Goal: Information Seeking & Learning: Learn about a topic

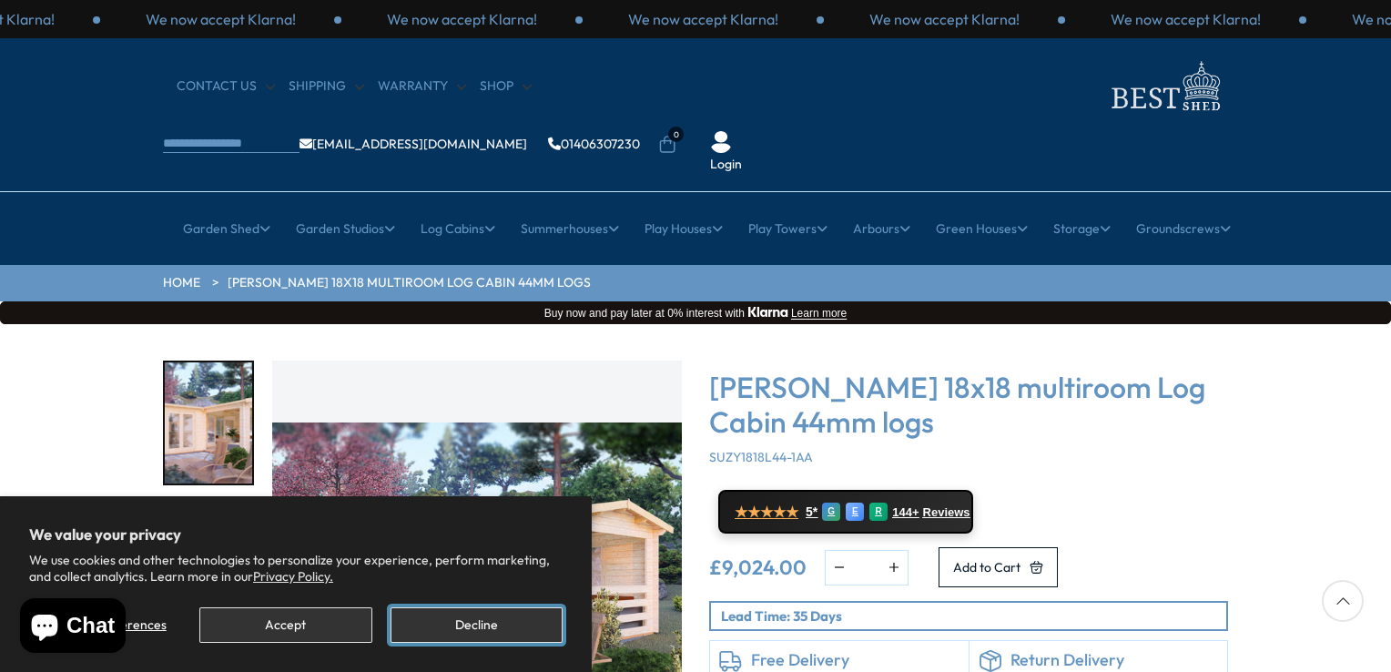
click at [485, 618] on button "Decline" at bounding box center [476, 624] width 172 height 35
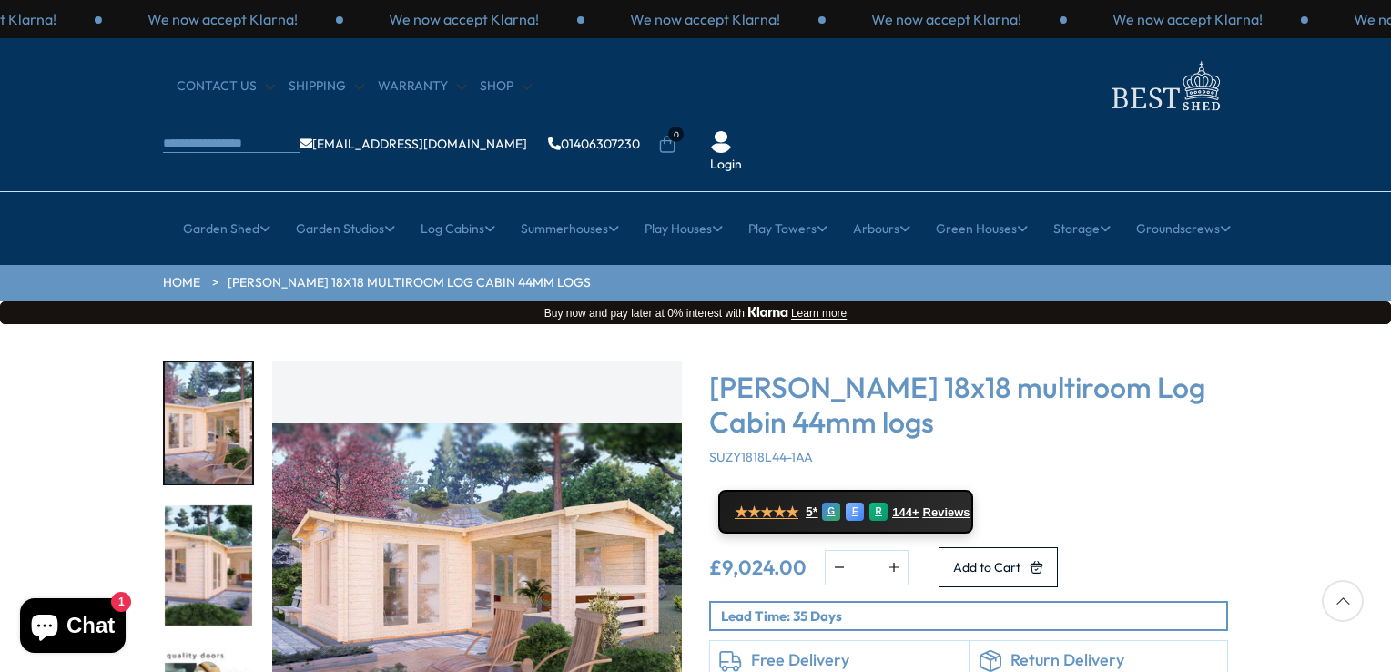
click at [192, 362] on img "1 / 7" at bounding box center [208, 422] width 87 height 121
click at [455, 525] on img "1 / 7" at bounding box center [477, 565] width 410 height 410
click at [462, 511] on img "1 / 7" at bounding box center [477, 565] width 410 height 410
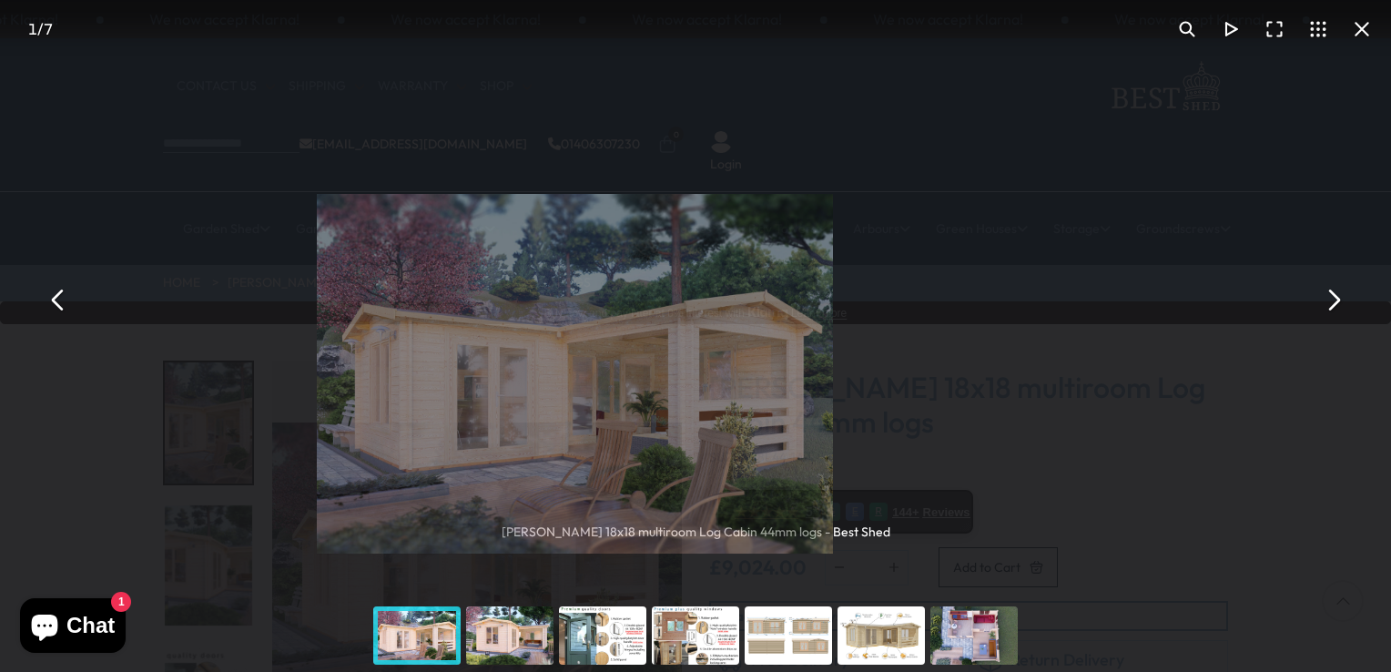
click at [462, 511] on img "You can close this modal content with the ESC key" at bounding box center [574, 373] width 515 height 359
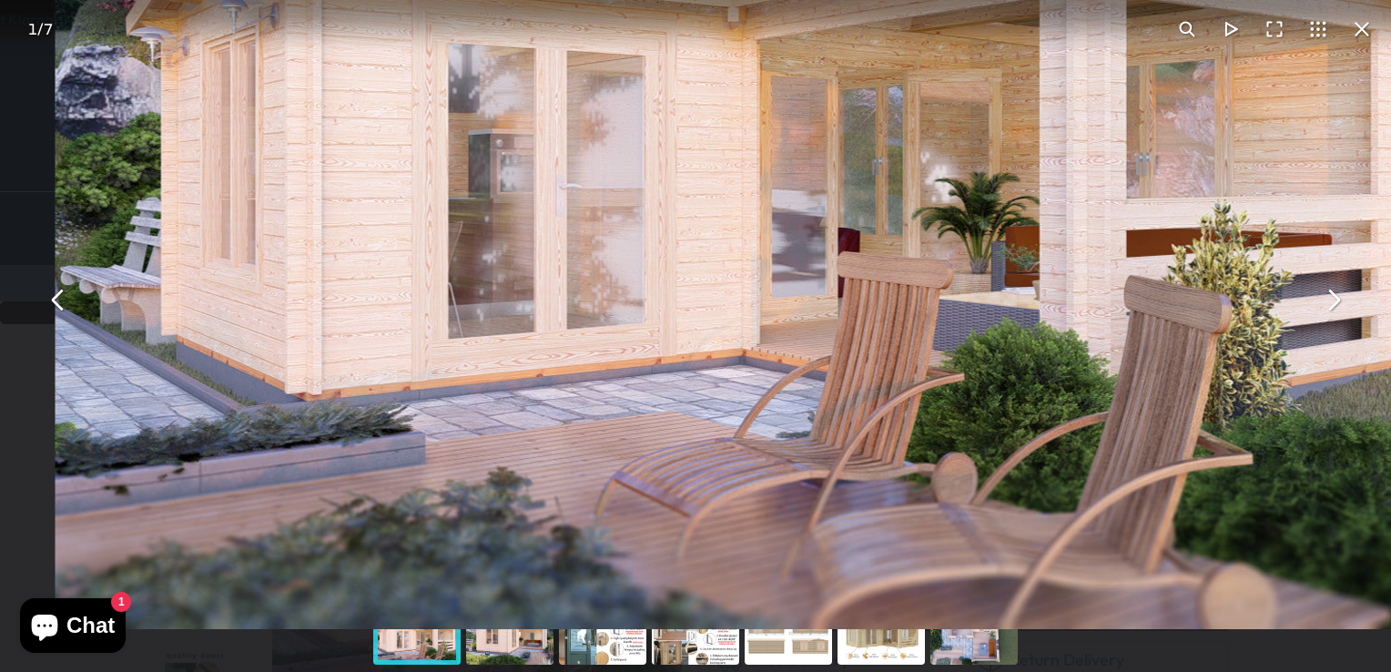
click at [1335, 295] on button "You can close this modal content with the ESC key" at bounding box center [1333, 300] width 44 height 44
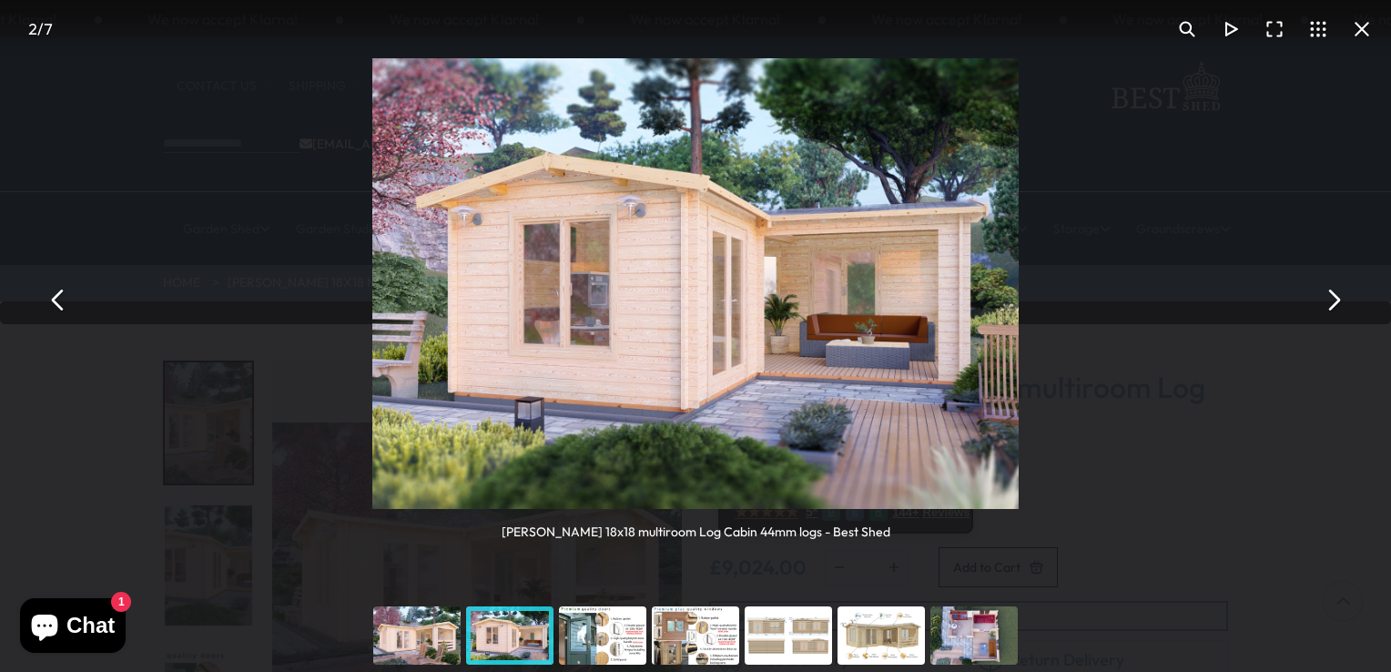
click at [1335, 295] on button "You can close this modal content with the ESC key" at bounding box center [1333, 300] width 44 height 44
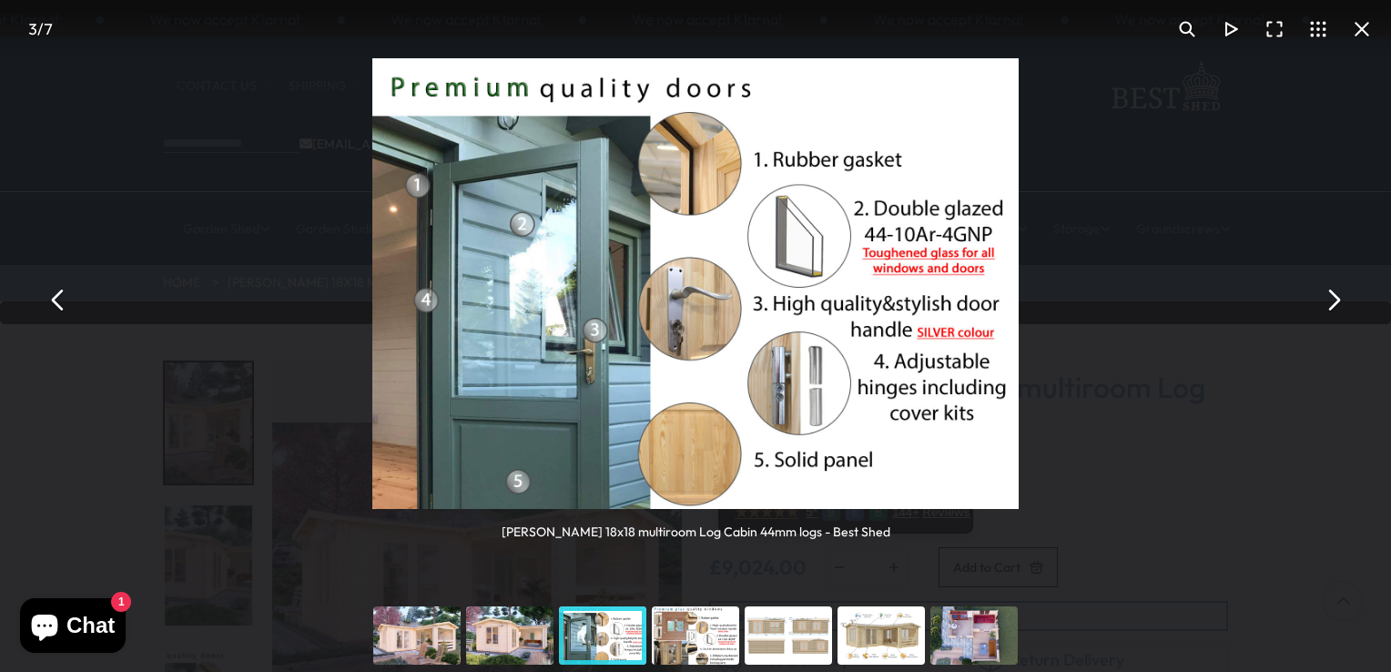
click at [1335, 295] on button "You can close this modal content with the ESC key" at bounding box center [1333, 300] width 44 height 44
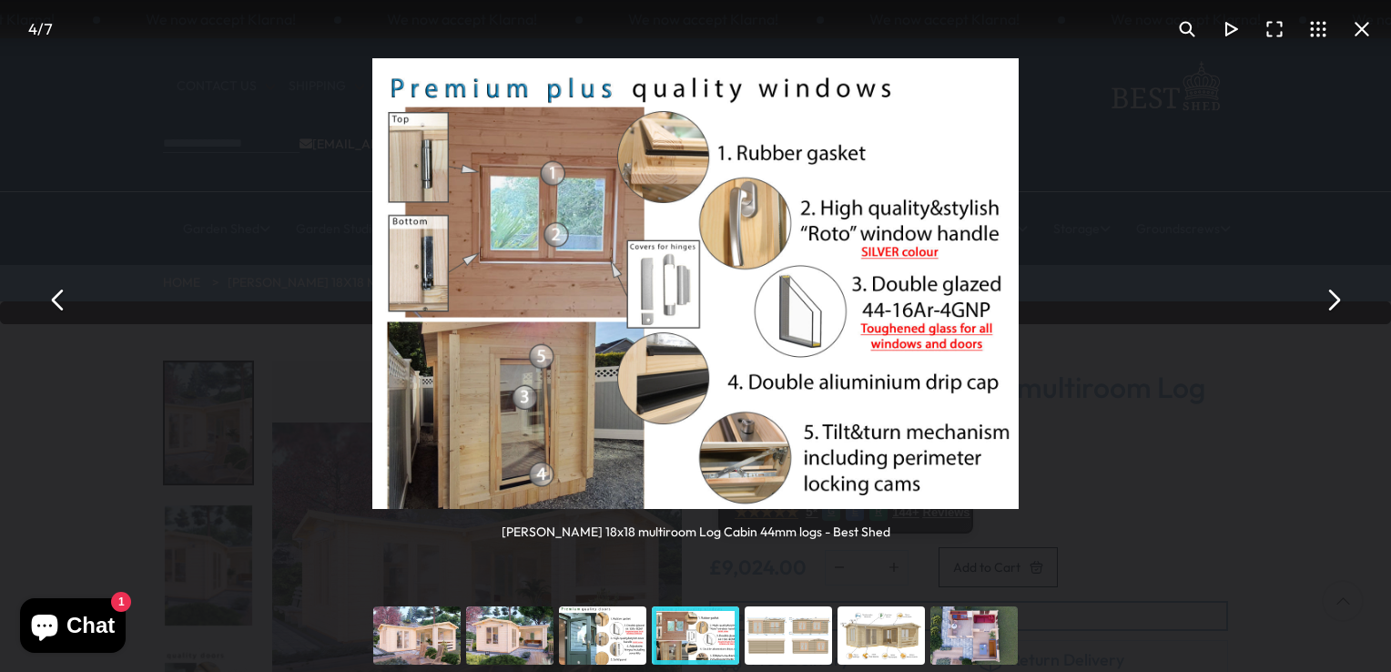
click at [1332, 294] on button "You can close this modal content with the ESC key" at bounding box center [1333, 300] width 44 height 44
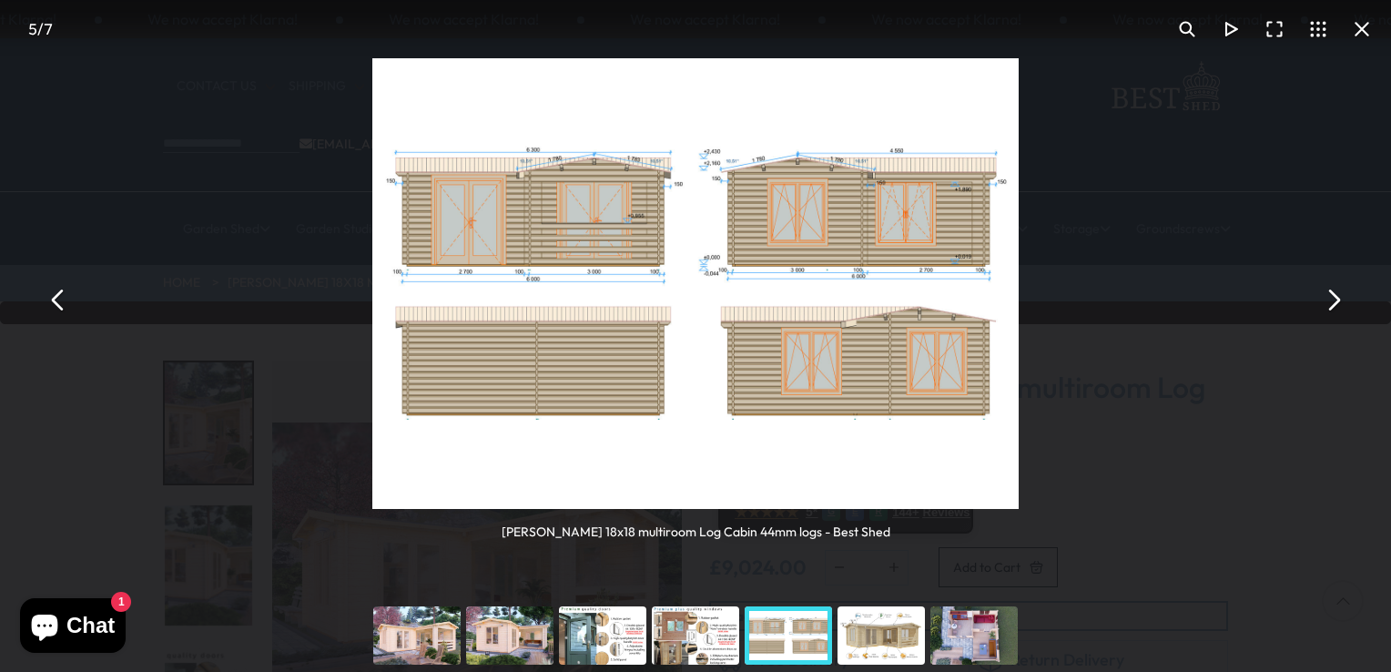
click at [1332, 294] on button "You can close this modal content with the ESC key" at bounding box center [1333, 300] width 44 height 44
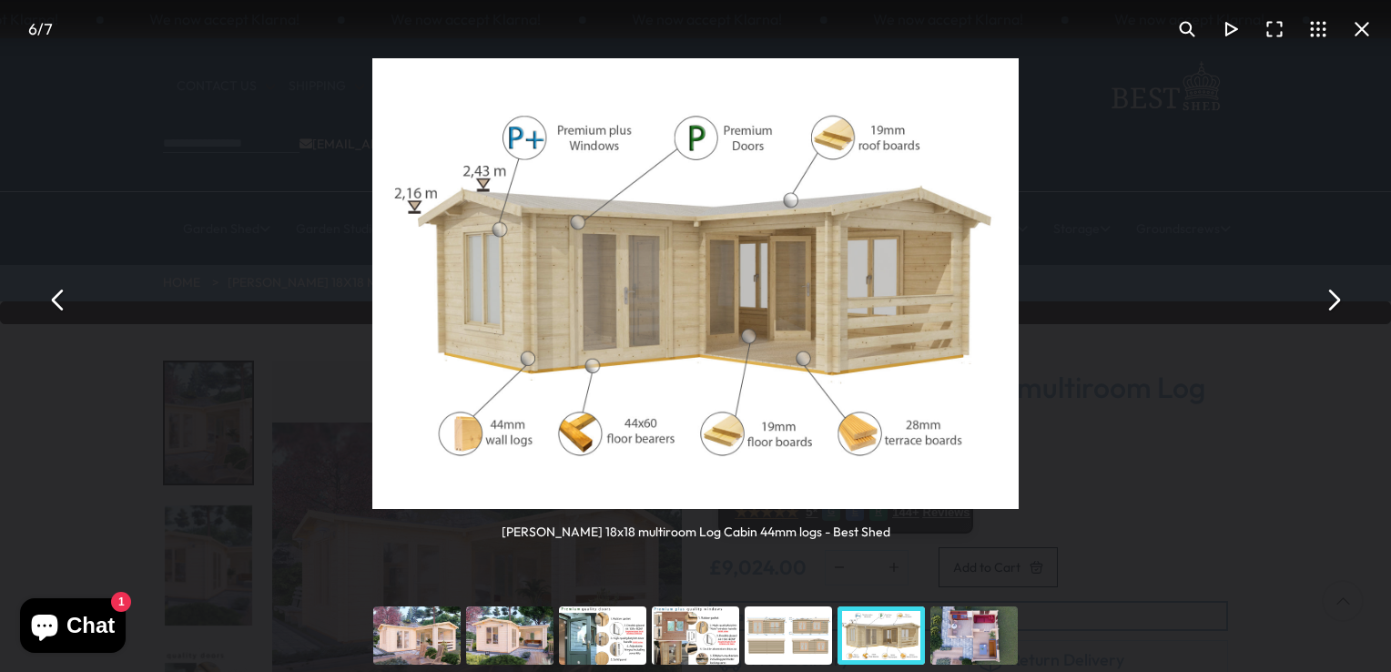
click at [1332, 294] on button "You can close this modal content with the ESC key" at bounding box center [1333, 300] width 44 height 44
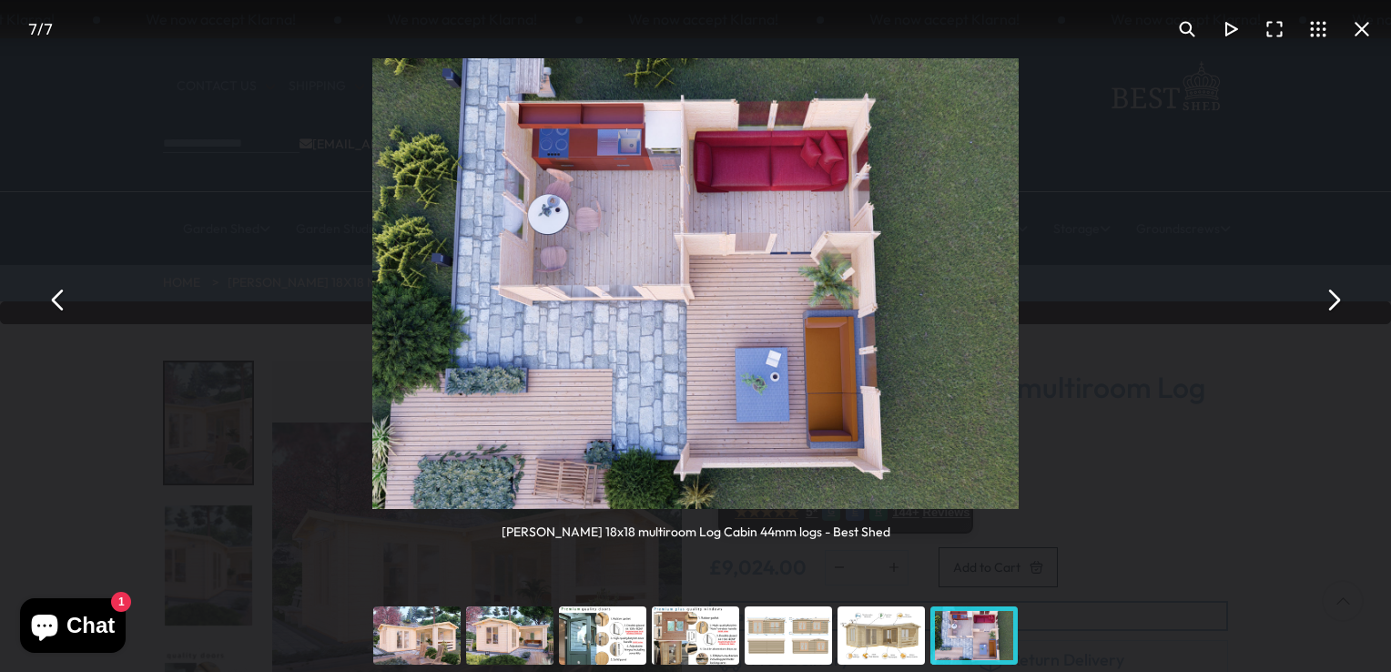
click at [1332, 294] on button "You can close this modal content with the ESC key" at bounding box center [1333, 300] width 44 height 44
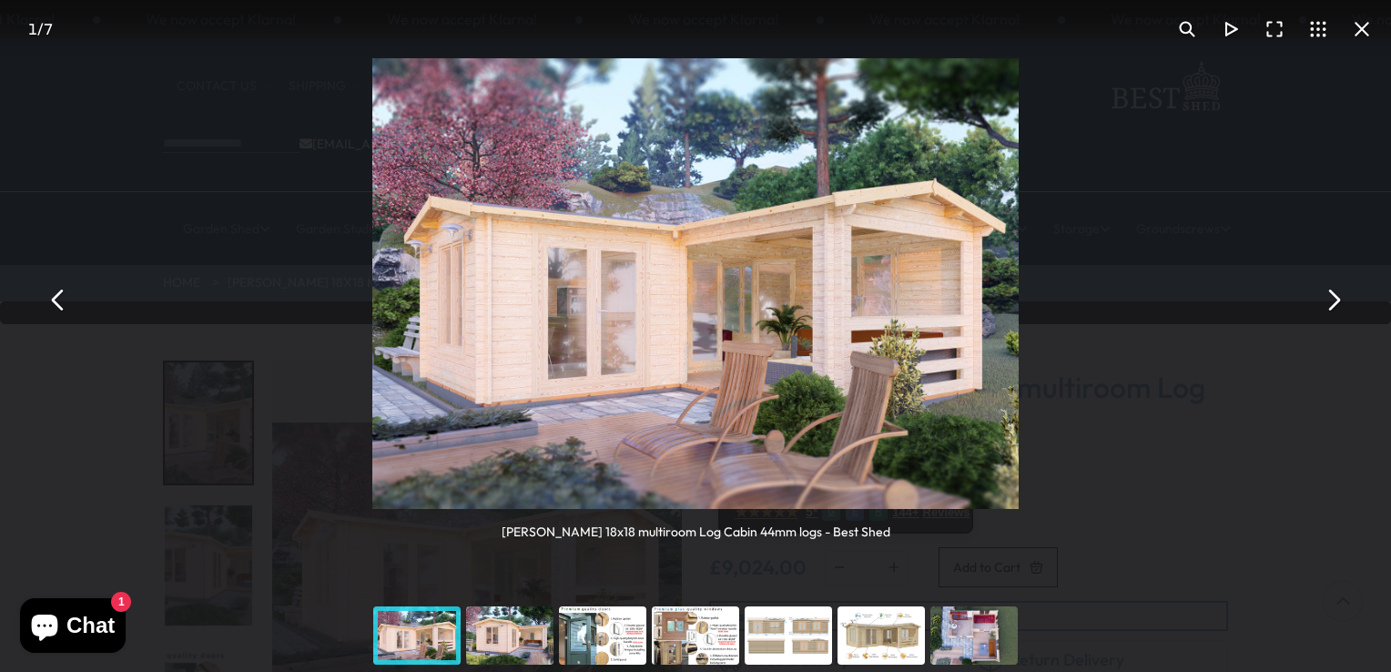
click at [1332, 294] on button "You can close this modal content with the ESC key" at bounding box center [1333, 300] width 44 height 44
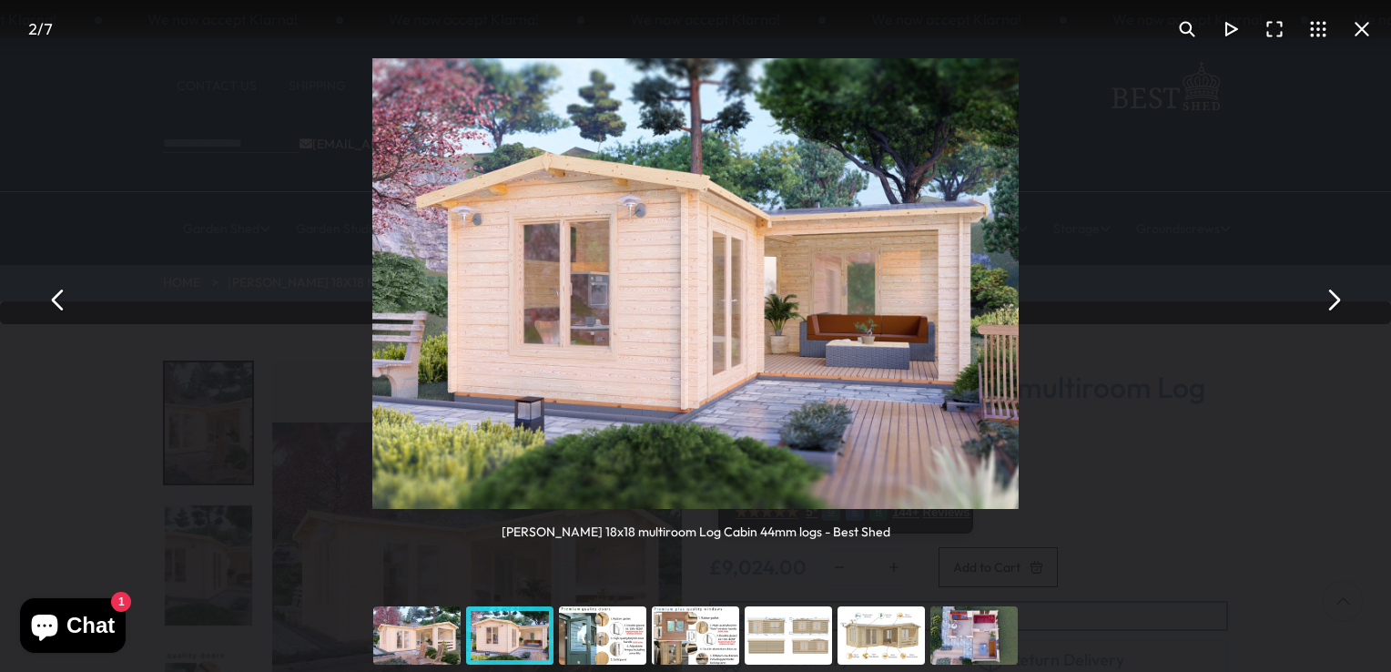
click at [1332, 294] on button "You can close this modal content with the ESC key" at bounding box center [1333, 300] width 44 height 44
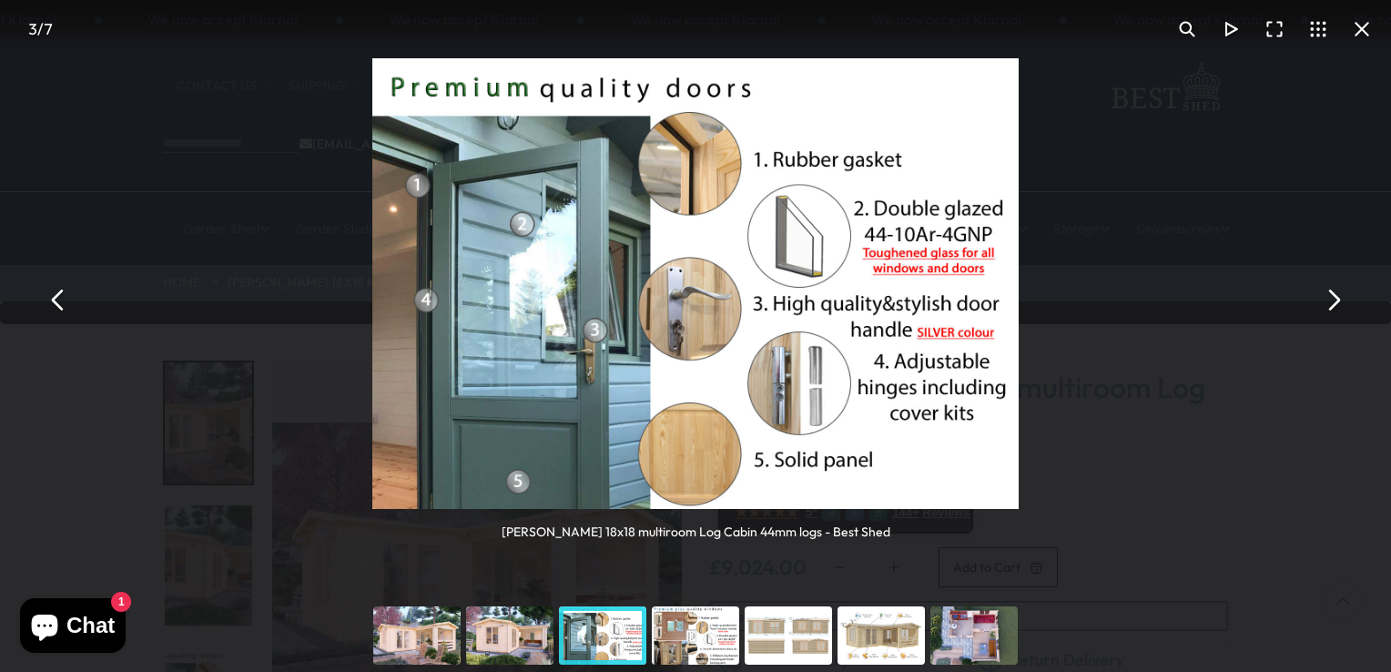
click at [1365, 29] on button "You can close this modal content with the ESC key" at bounding box center [1362, 29] width 44 height 44
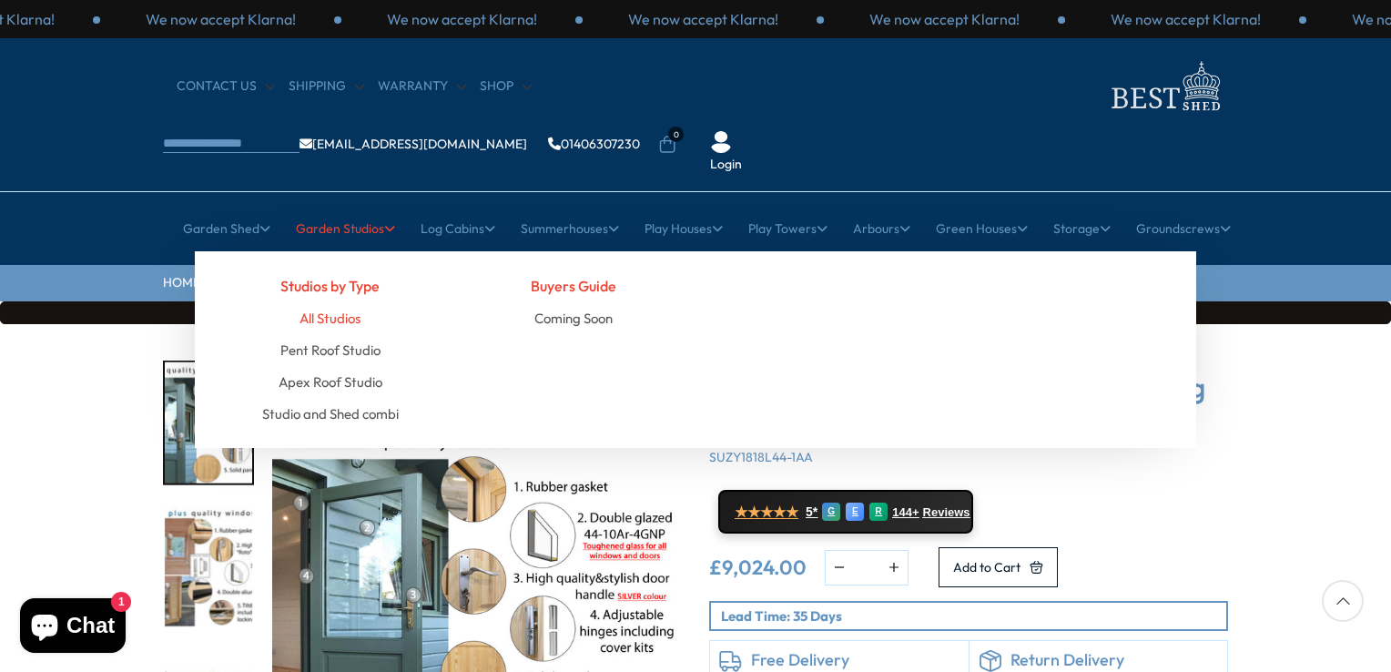
click at [331, 302] on link "All Studios" at bounding box center [329, 318] width 61 height 32
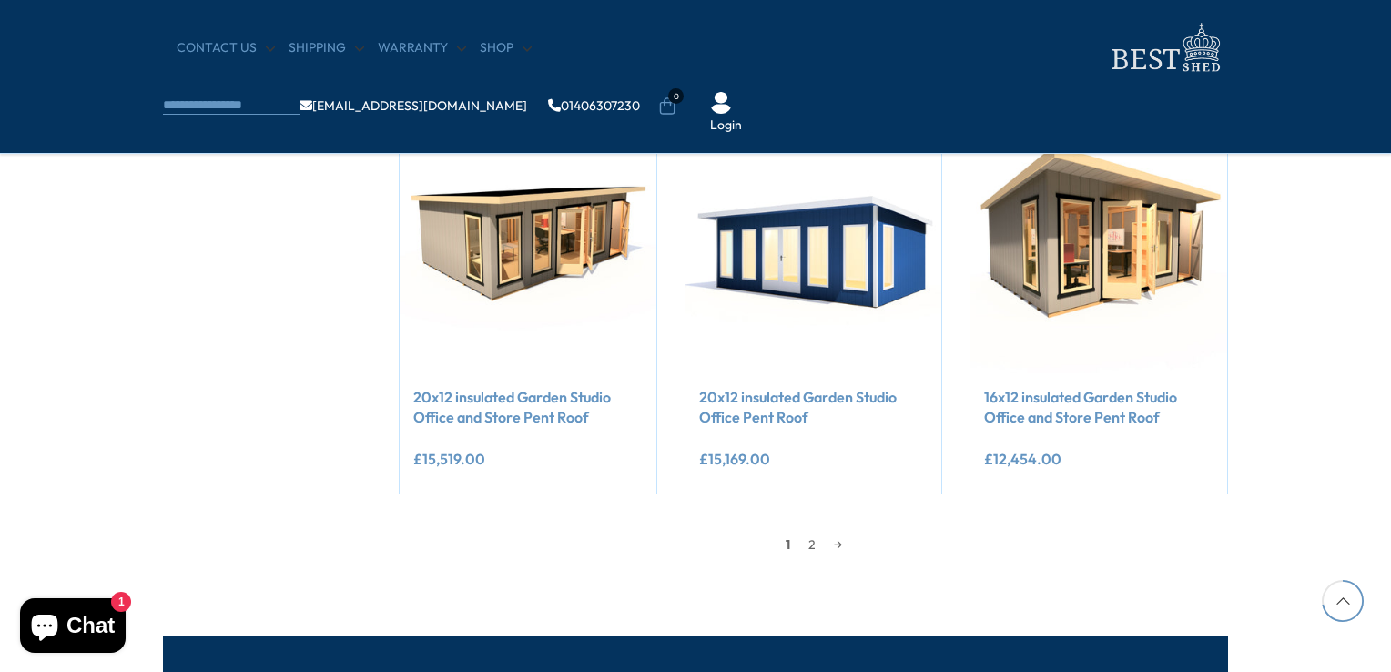
scroll to position [1565, 0]
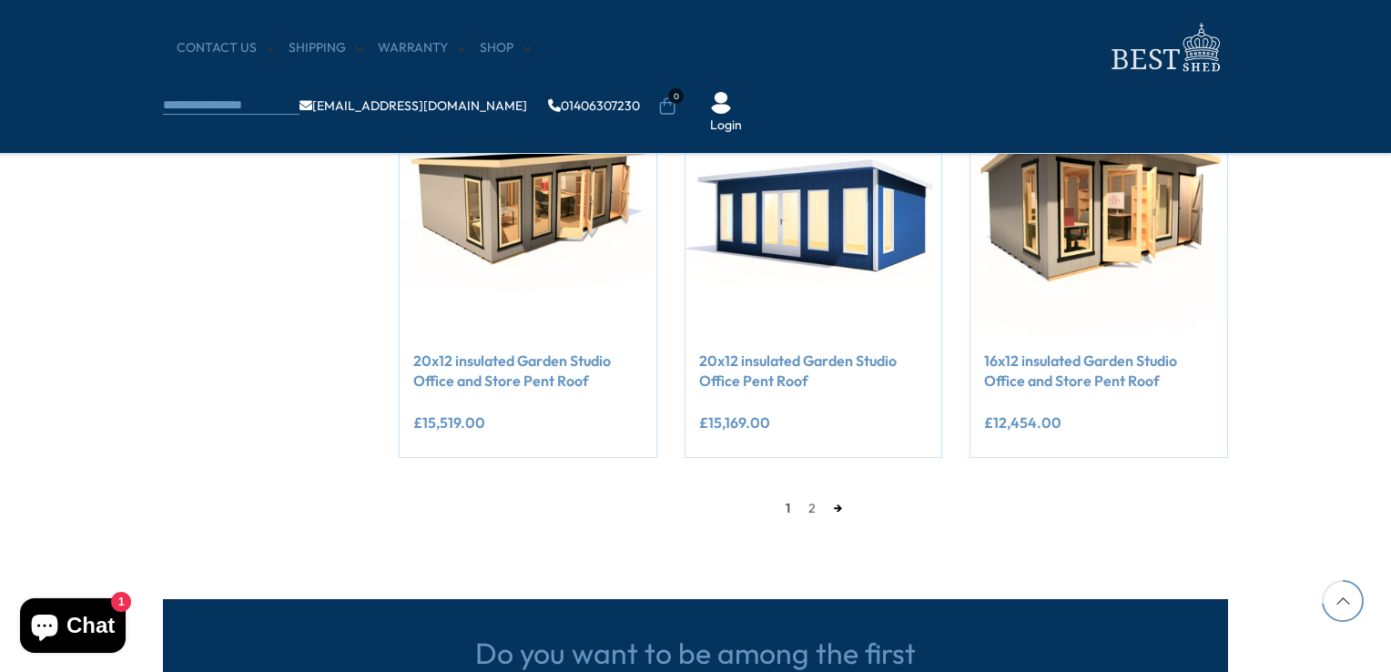
click at [835, 507] on link "→" at bounding box center [838, 507] width 26 height 27
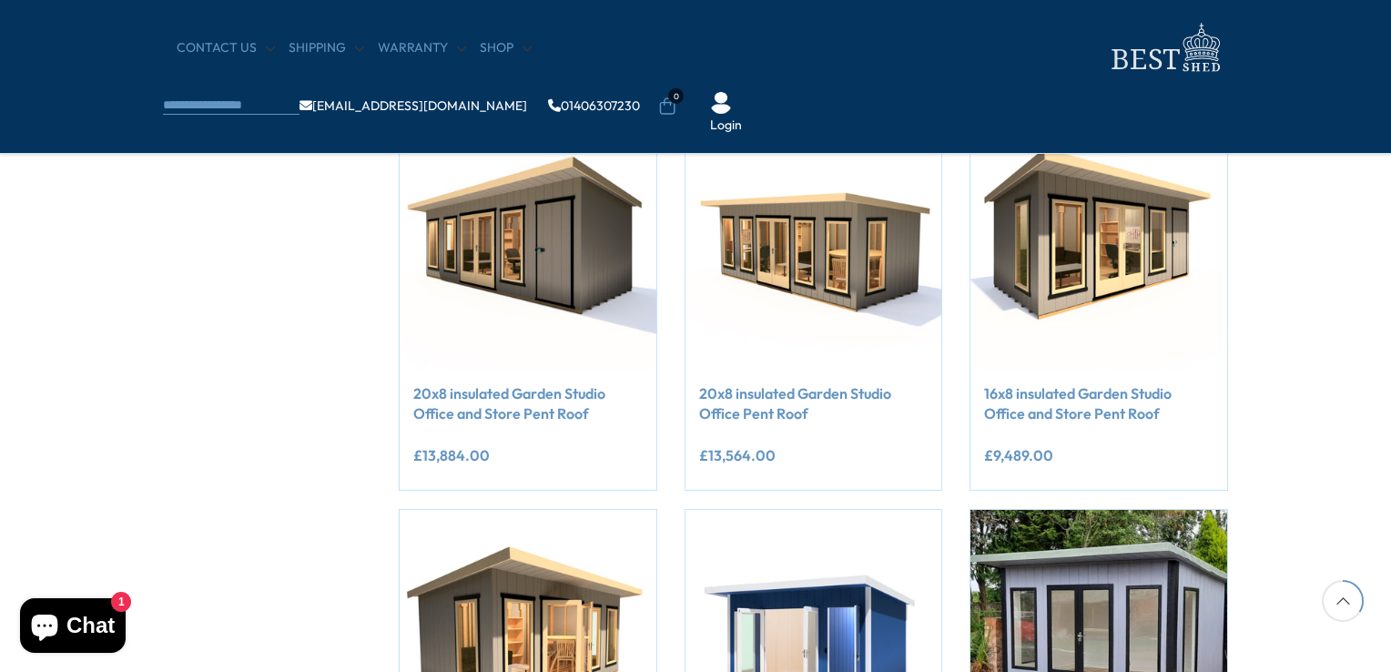
scroll to position [710, 0]
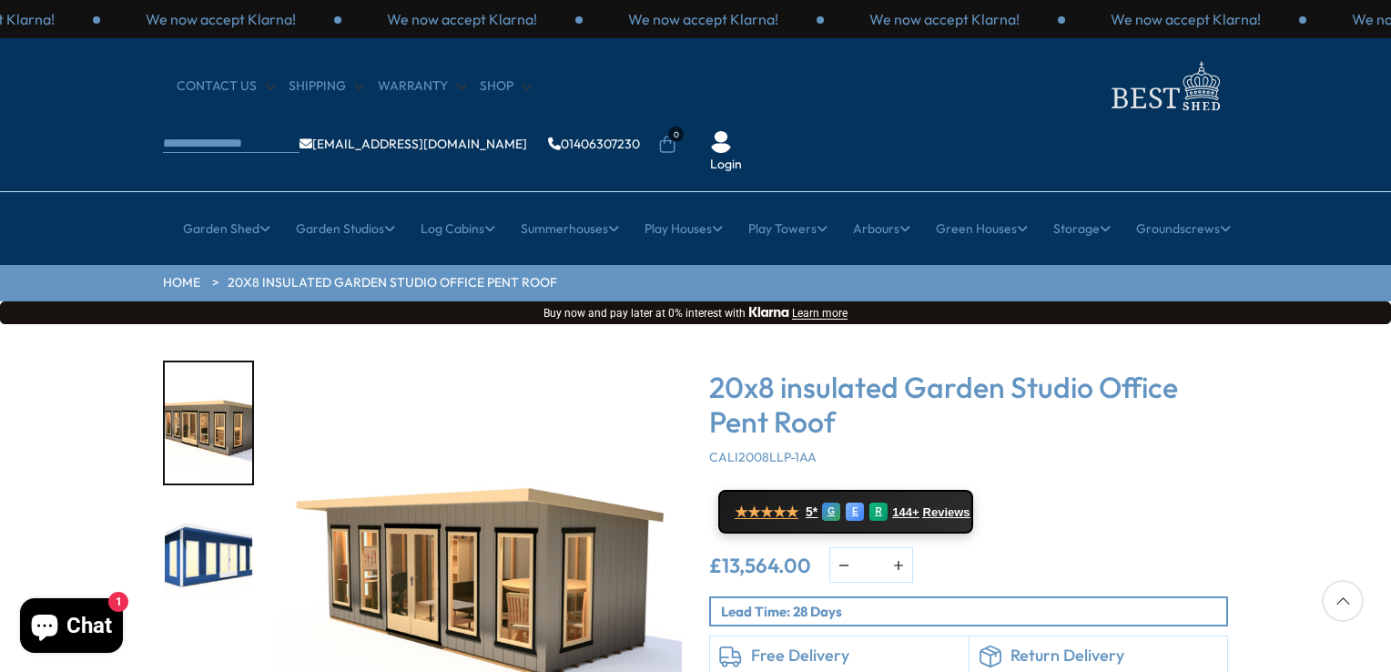
click at [566, 522] on img "1 / 9" at bounding box center [477, 565] width 410 height 410
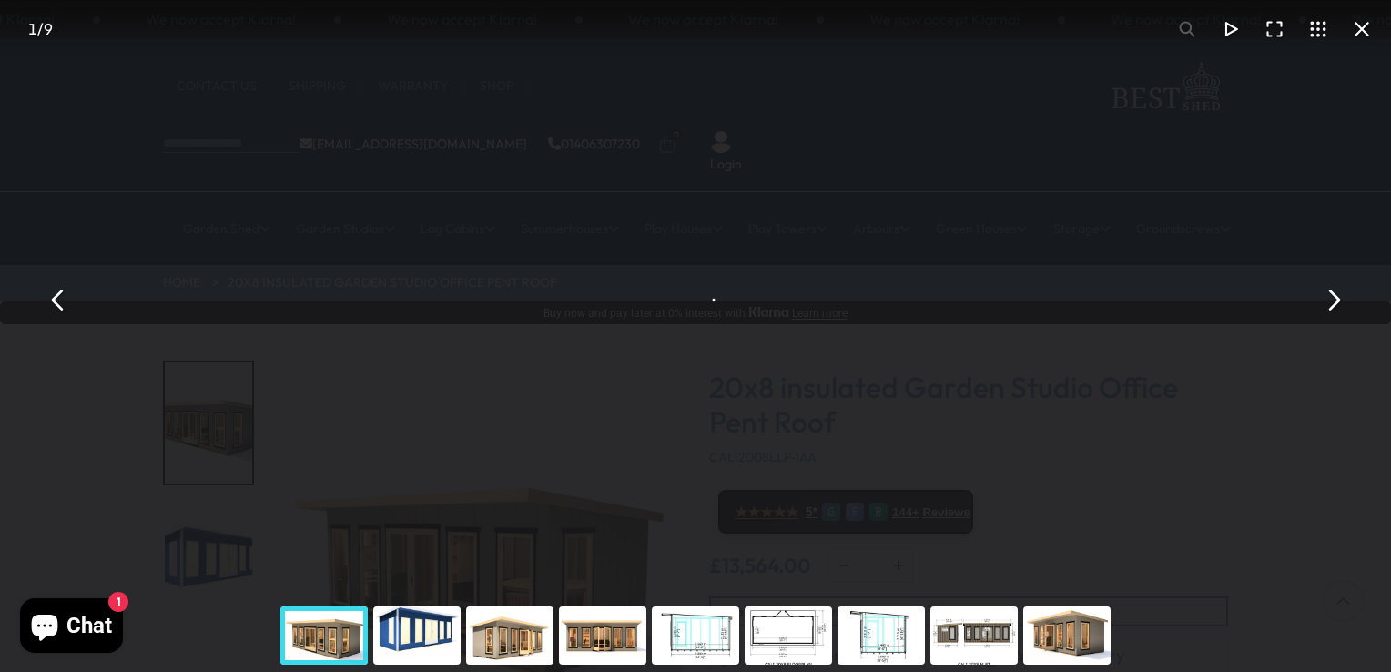
click at [566, 522] on div "20x8 insulated Garden Studio Office Pent Roof - Best Shed" at bounding box center [695, 299] width 1391 height 599
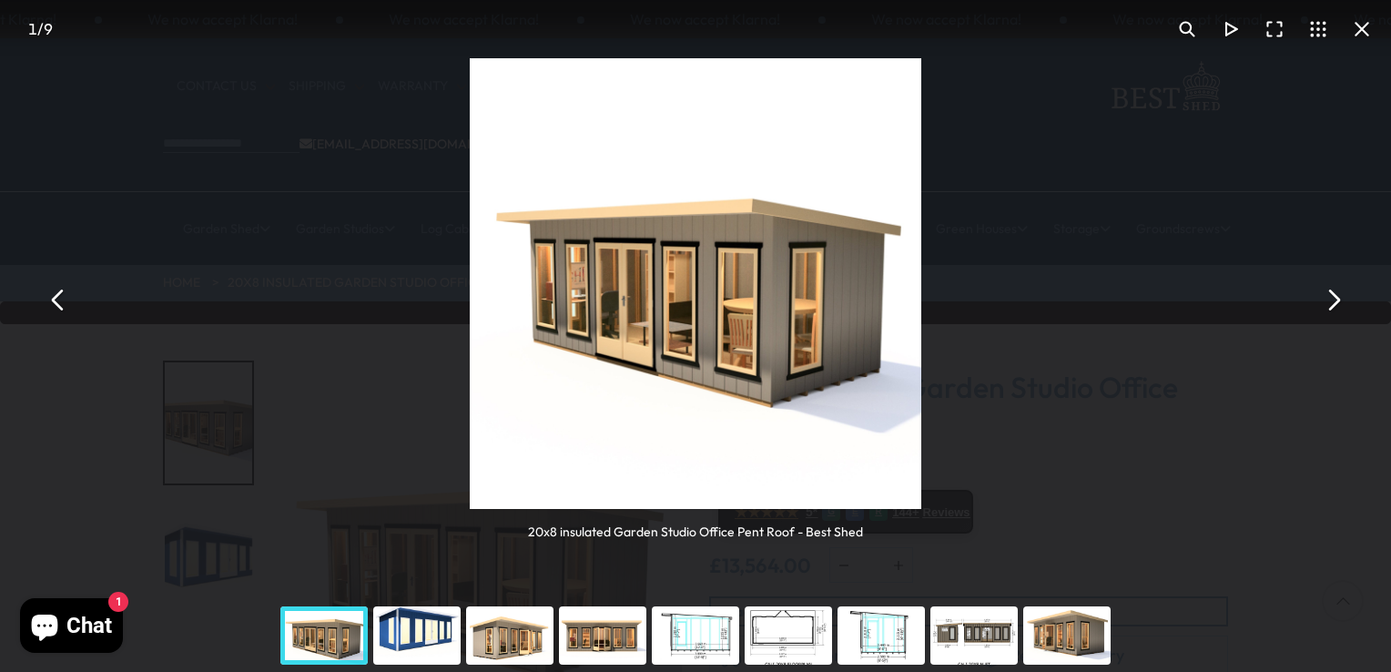
click at [1343, 299] on button "You can close this modal content with the ESC key" at bounding box center [1333, 300] width 44 height 44
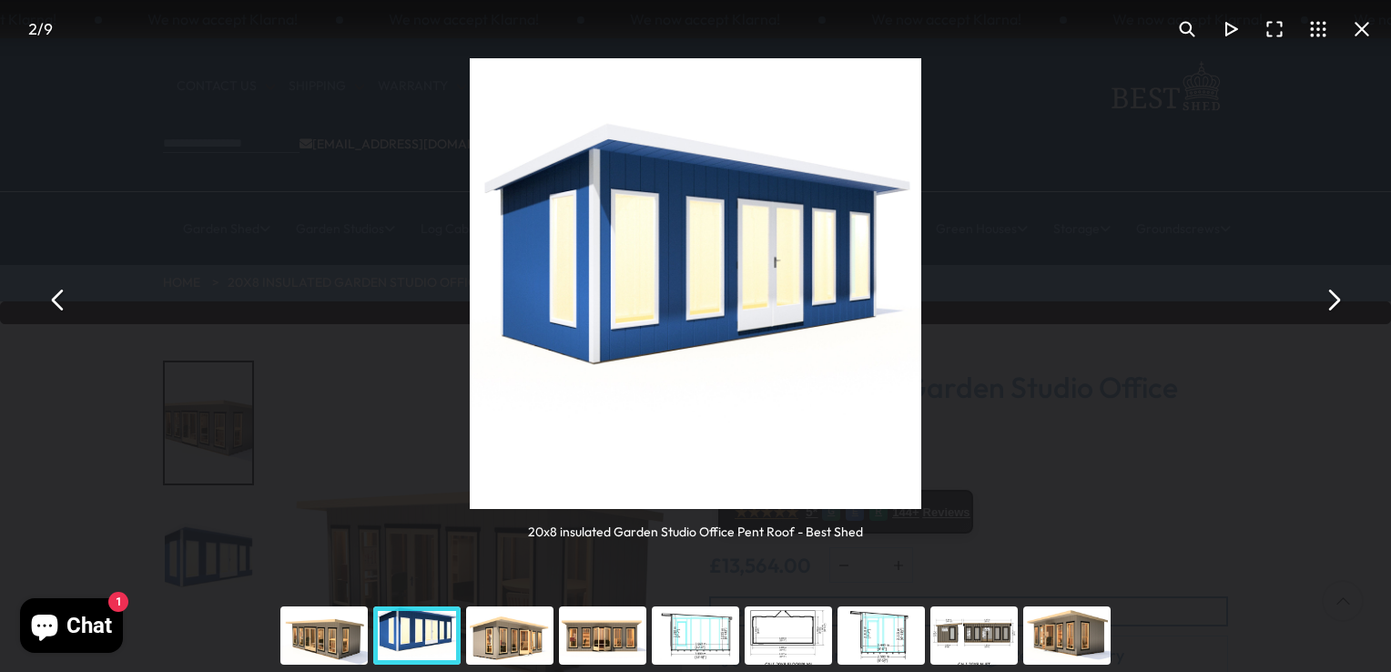
click at [1332, 295] on button "You can close this modal content with the ESC key" at bounding box center [1333, 300] width 44 height 44
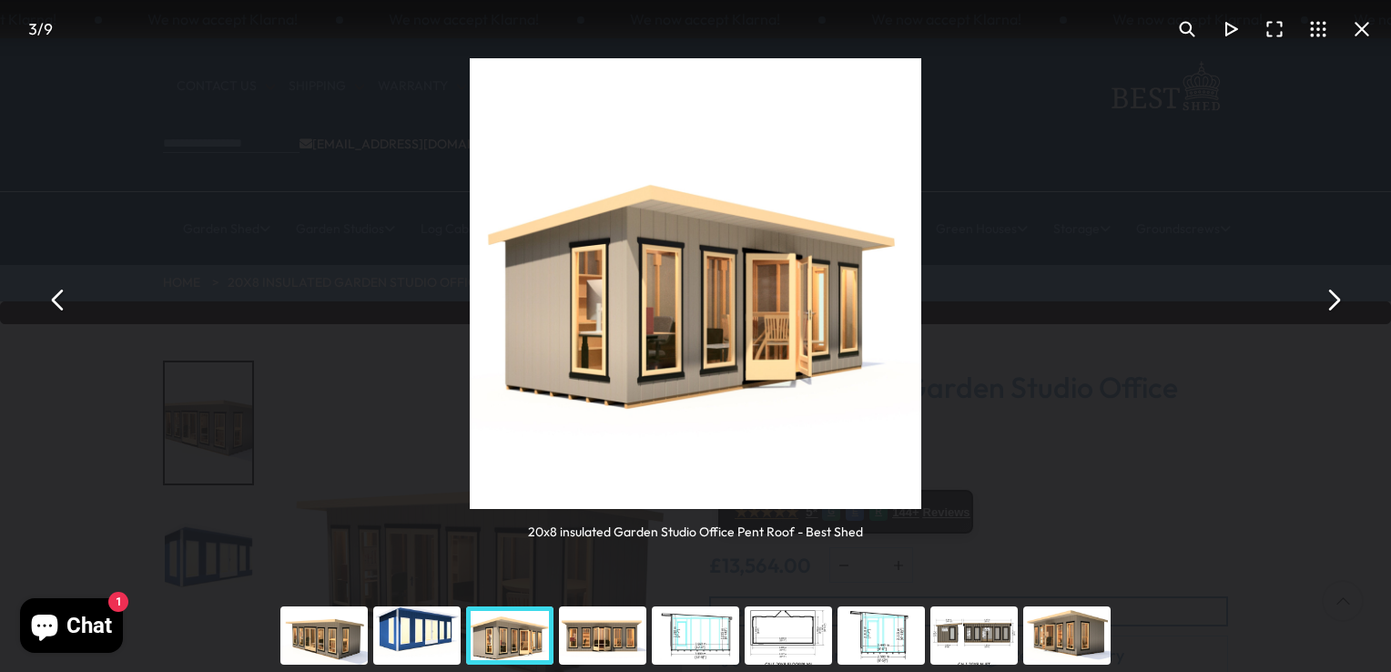
click at [1332, 295] on button "You can close this modal content with the ESC key" at bounding box center [1333, 300] width 44 height 44
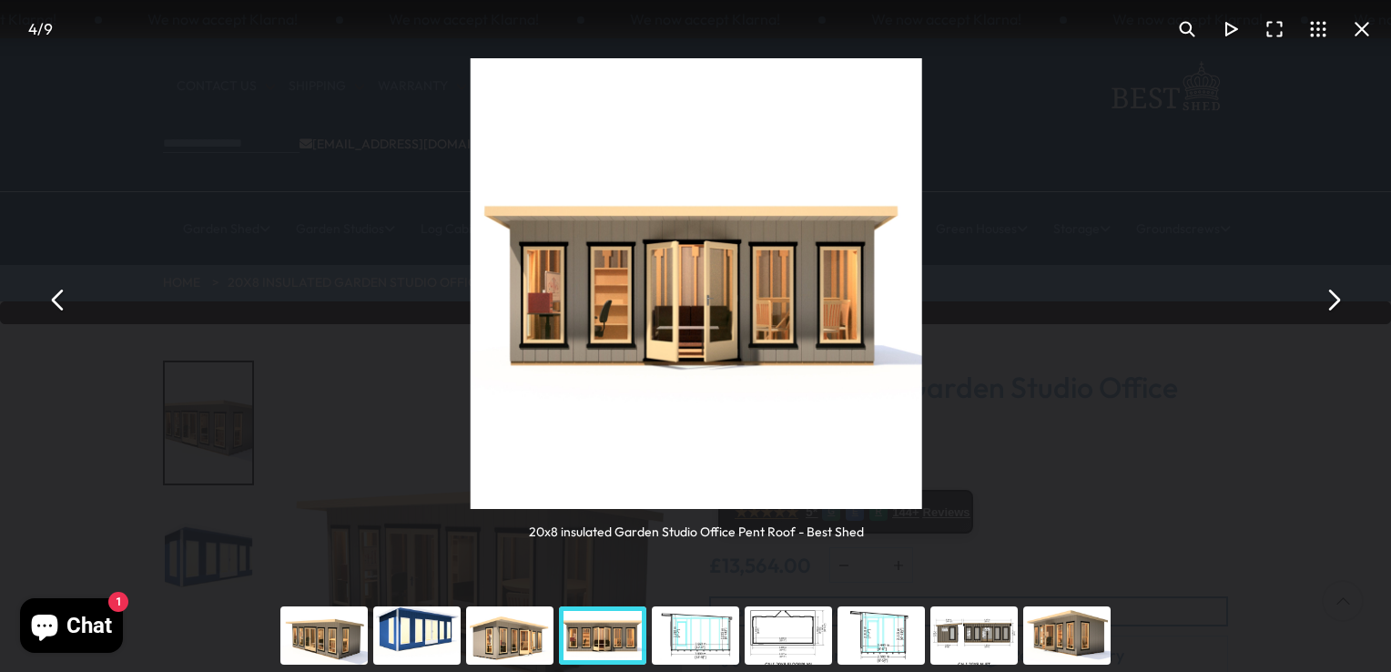
click at [1332, 295] on button "You can close this modal content with the ESC key" at bounding box center [1333, 300] width 44 height 44
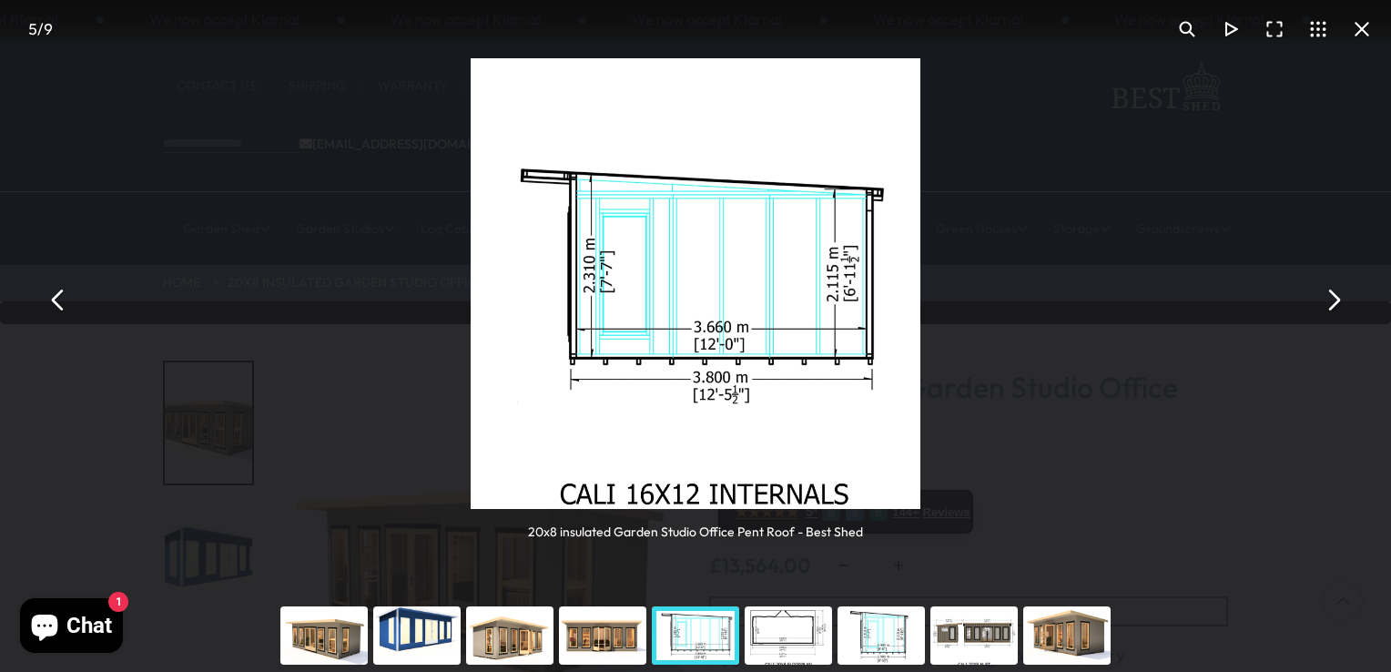
click at [1332, 295] on button "You can close this modal content with the ESC key" at bounding box center [1333, 300] width 44 height 44
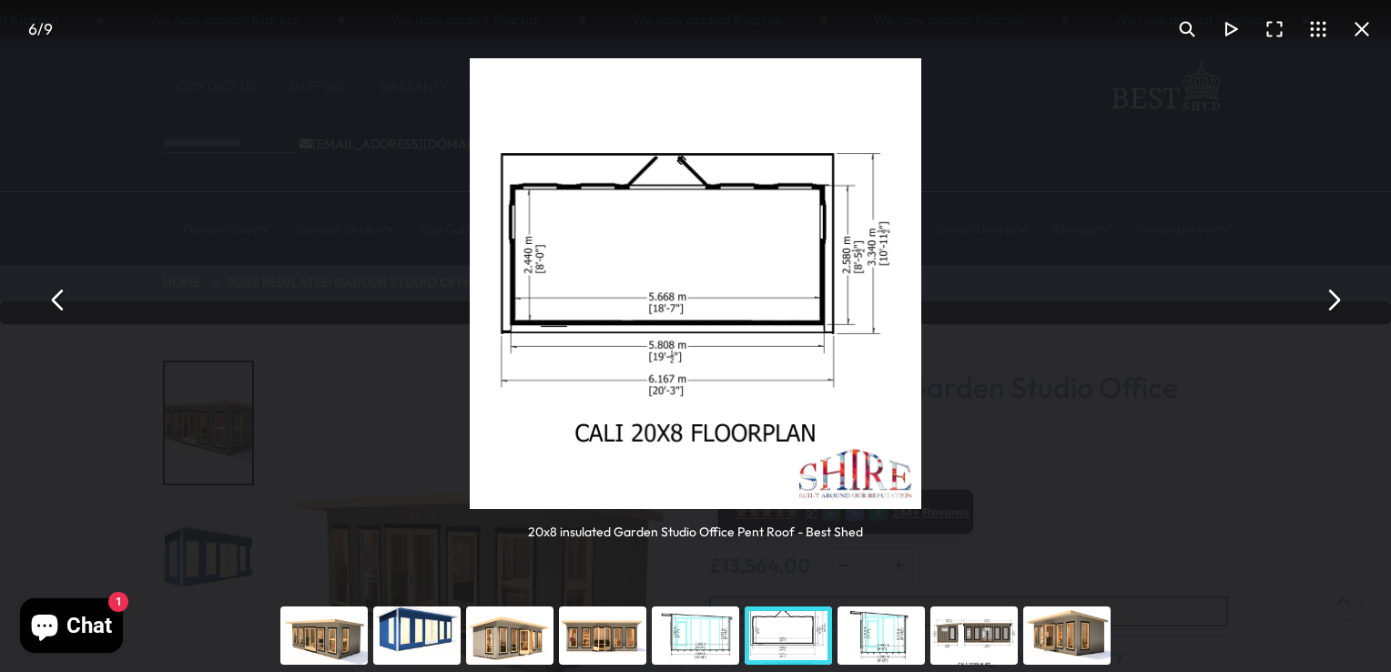
click at [1332, 295] on button "You can close this modal content with the ESC key" at bounding box center [1333, 300] width 44 height 44
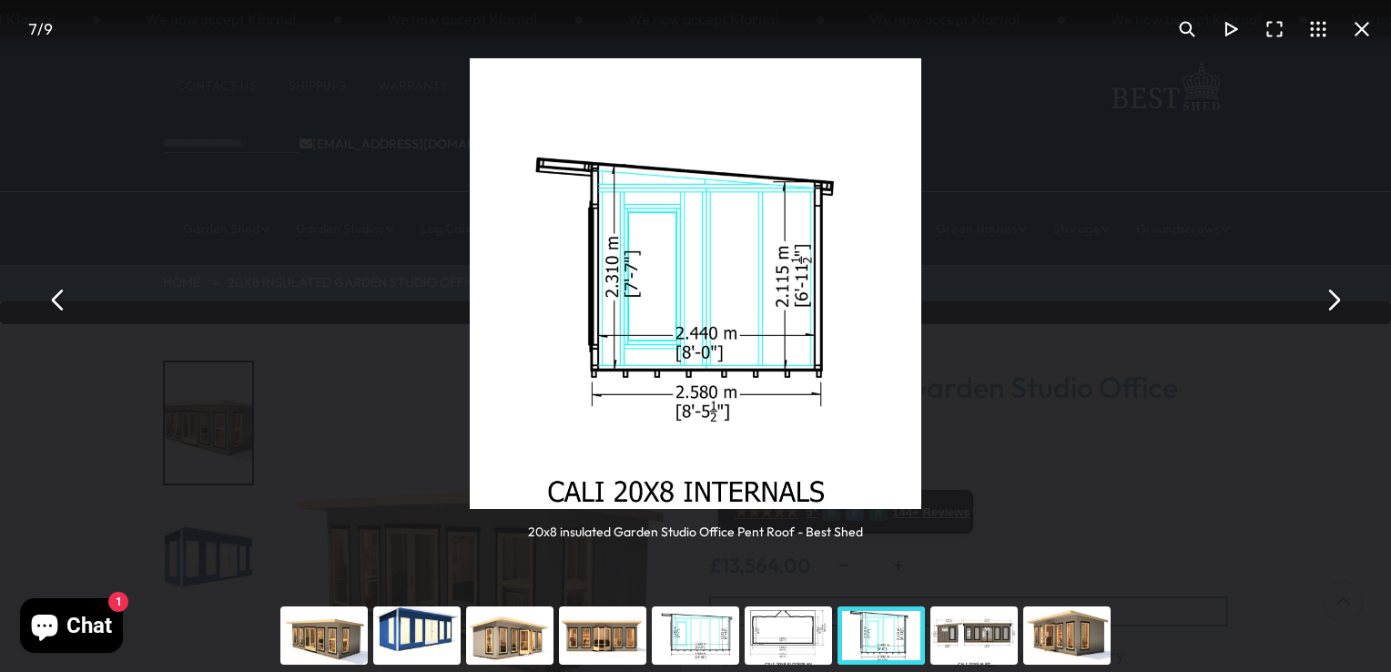
click at [1359, 25] on button "You can close this modal content with the ESC key" at bounding box center [1362, 29] width 44 height 44
